Goal: Transaction & Acquisition: Purchase product/service

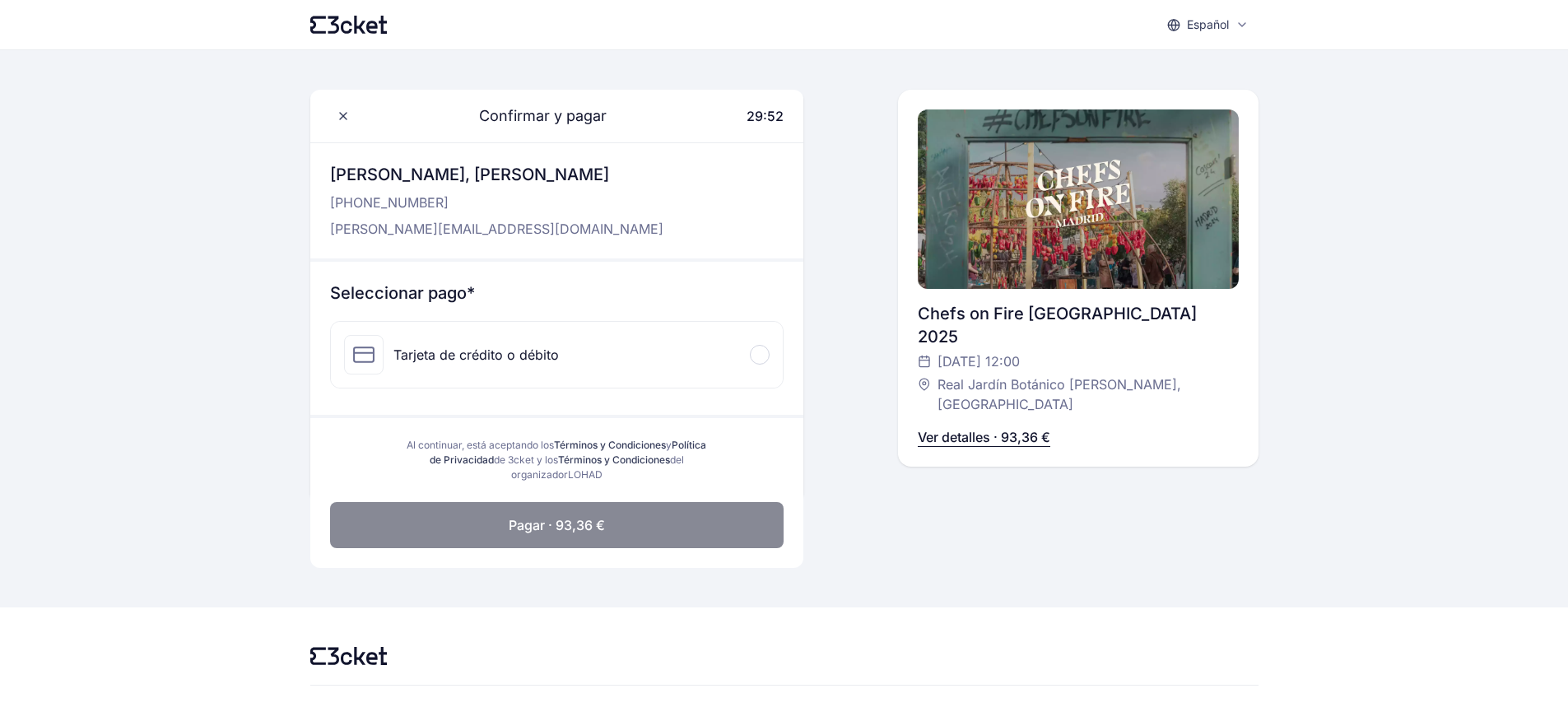
click at [986, 428] on p "Ver detalles · 93,36 €" at bounding box center [984, 437] width 132 height 19
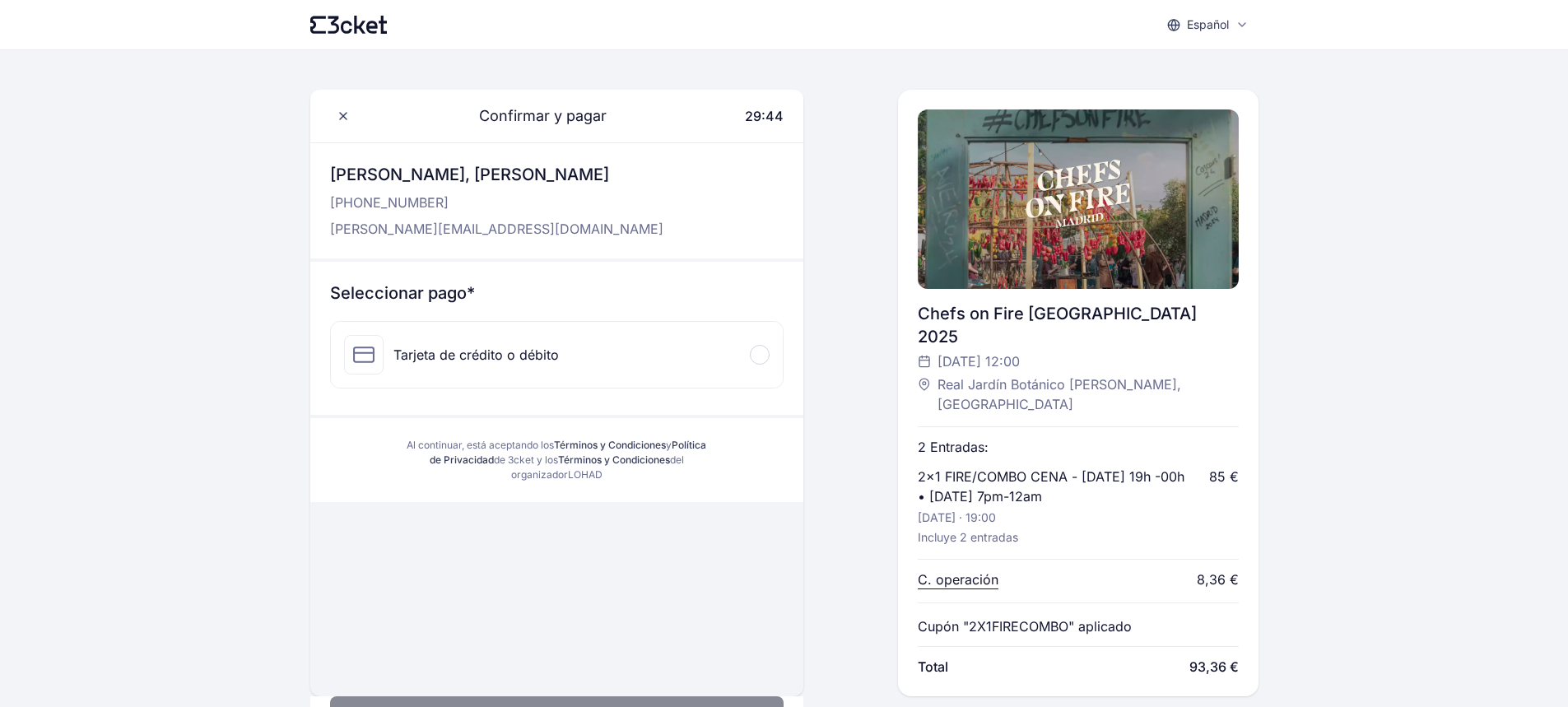
scroll to position [165, 0]
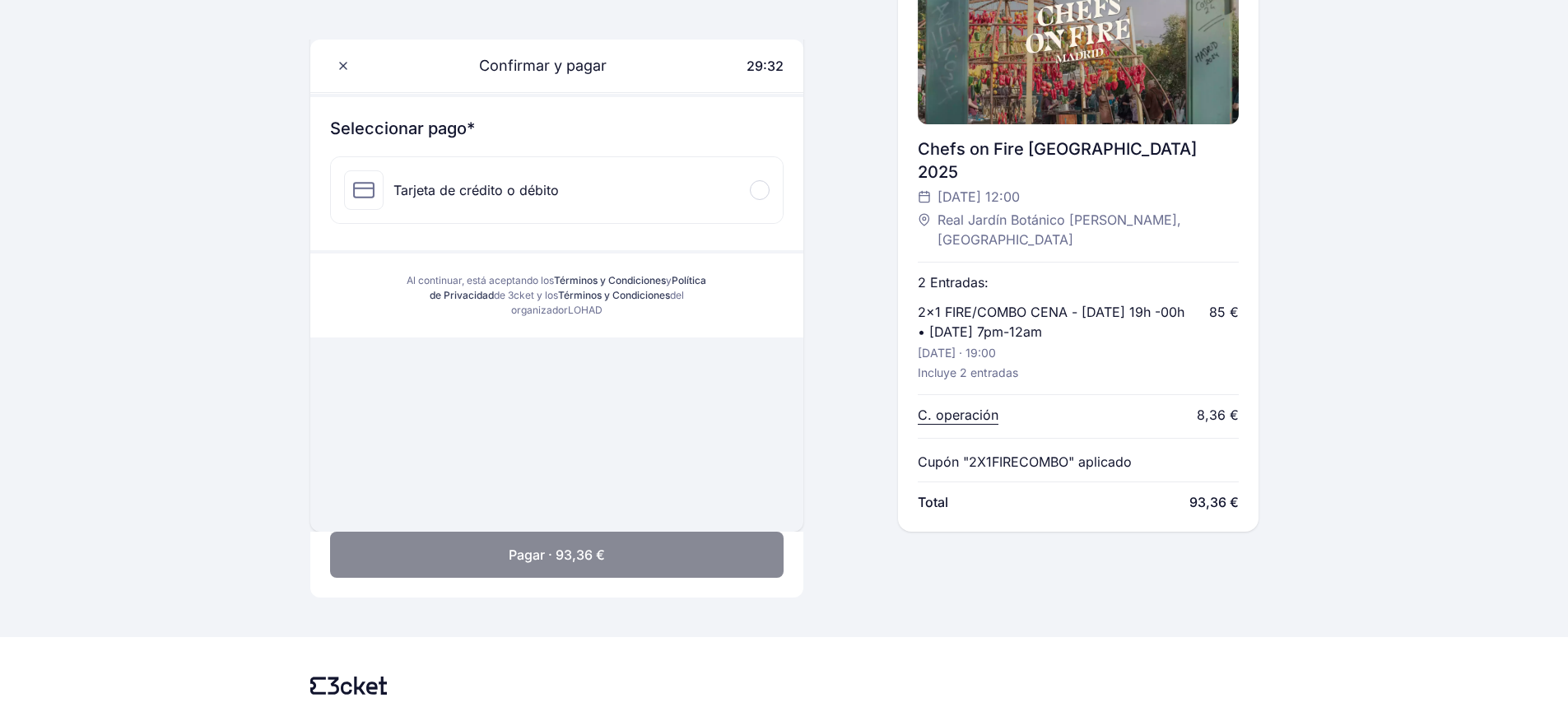
click at [587, 395] on div "Confirmar y pagar 29:32 [PERSON_NAME], [PERSON_NAME] [PHONE_NUMBER] [PERSON_NAM…" at bounding box center [556, 229] width 493 height 607
click at [763, 189] on div at bounding box center [759, 190] width 19 height 19
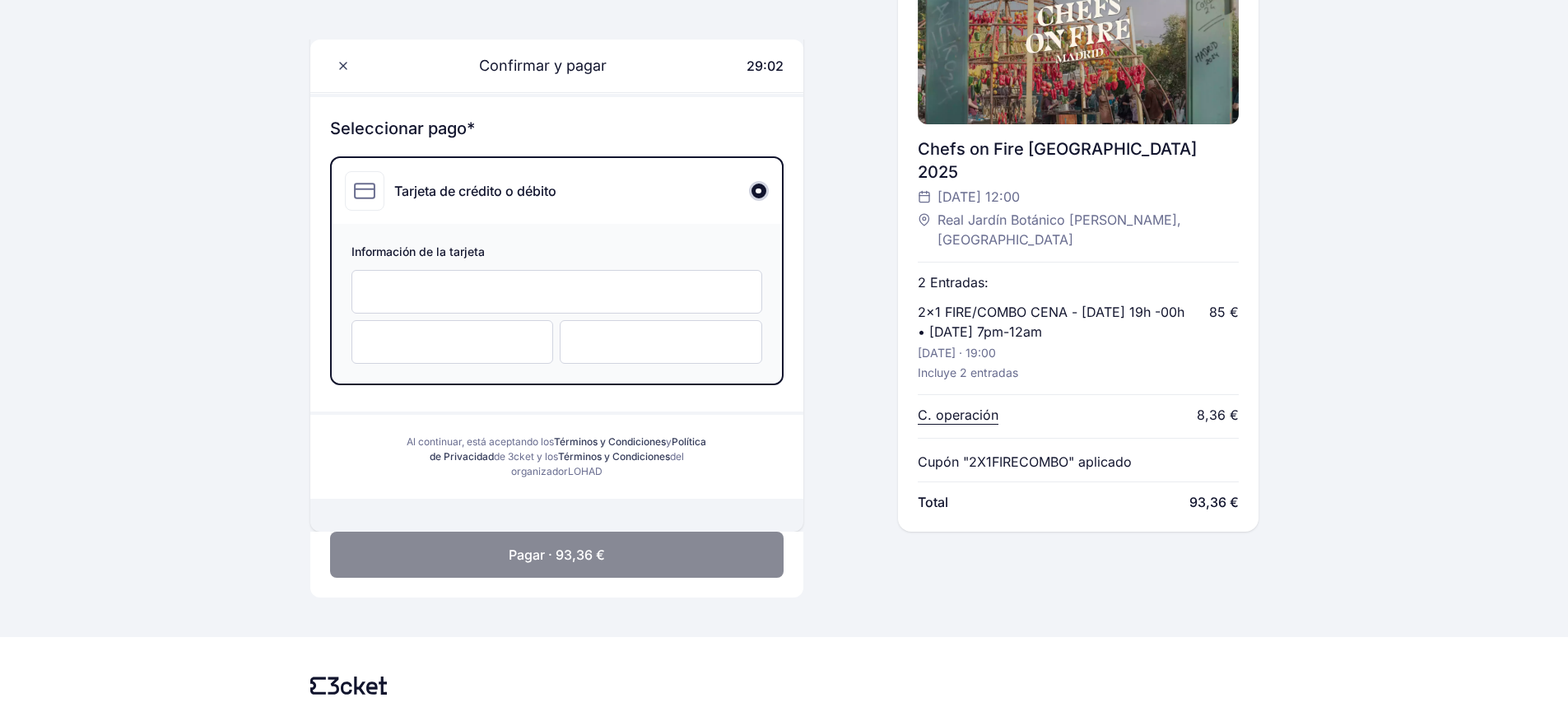
click at [566, 545] on span "Pagar · 93,36 €" at bounding box center [557, 554] width 96 height 19
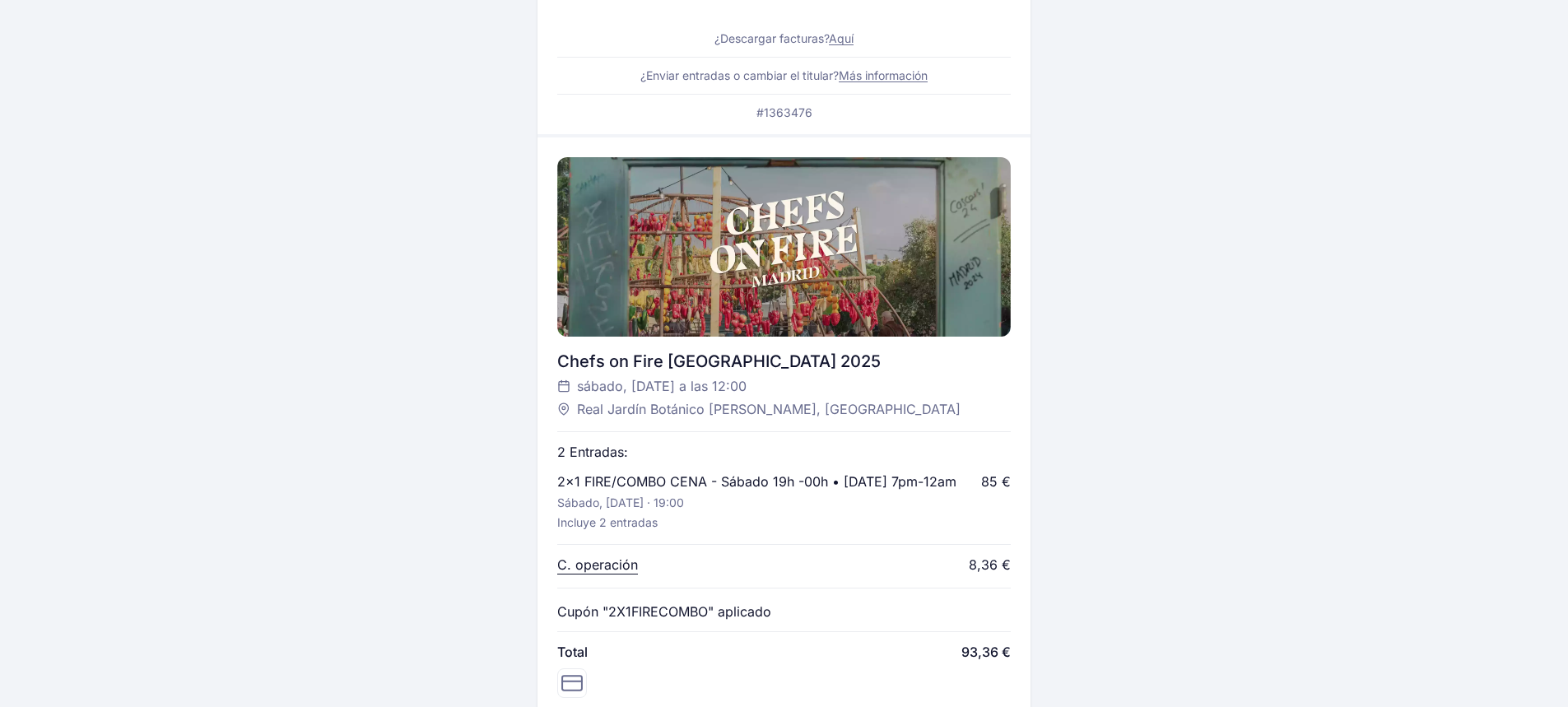
scroll to position [17, 0]
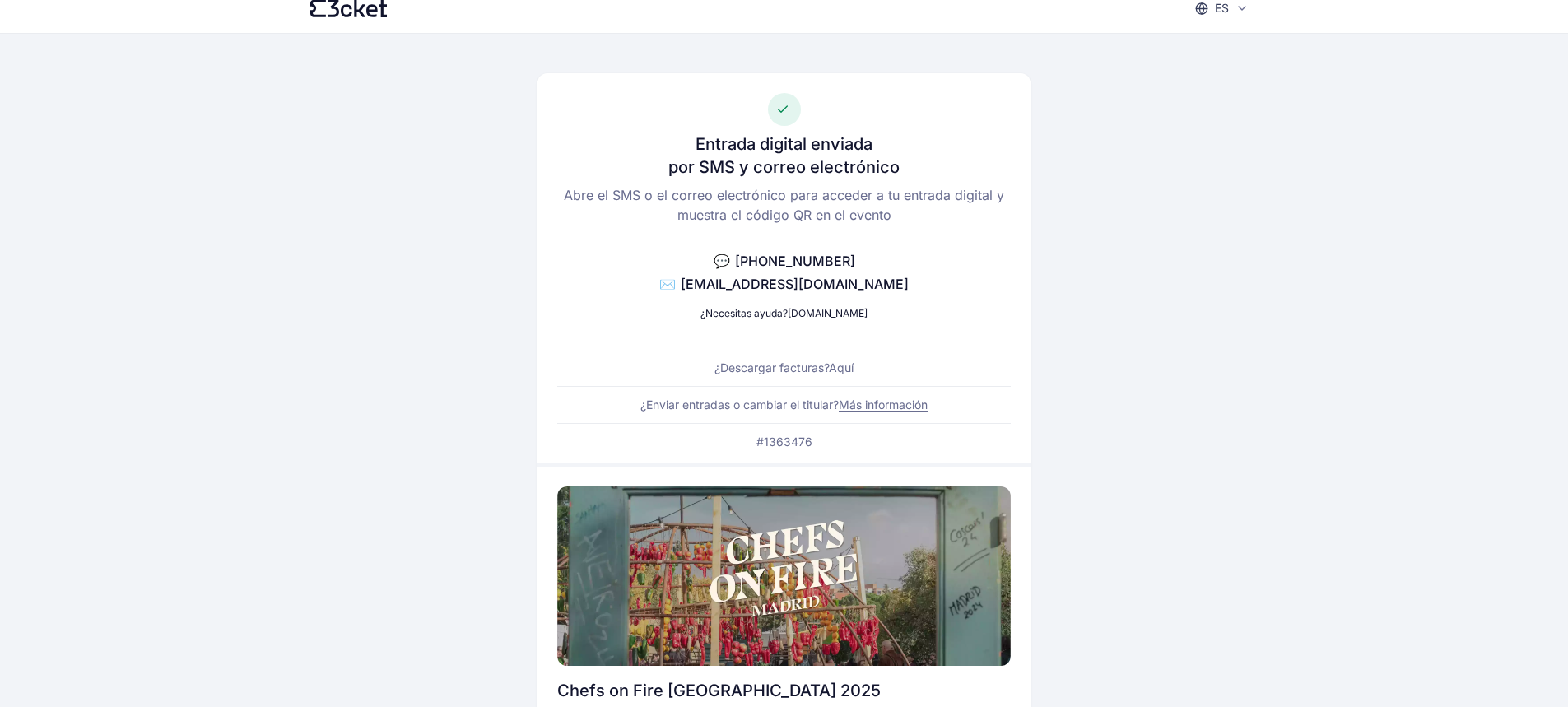
click at [870, 405] on link "Más información" at bounding box center [883, 404] width 89 height 14
